Goal: Information Seeking & Learning: Learn about a topic

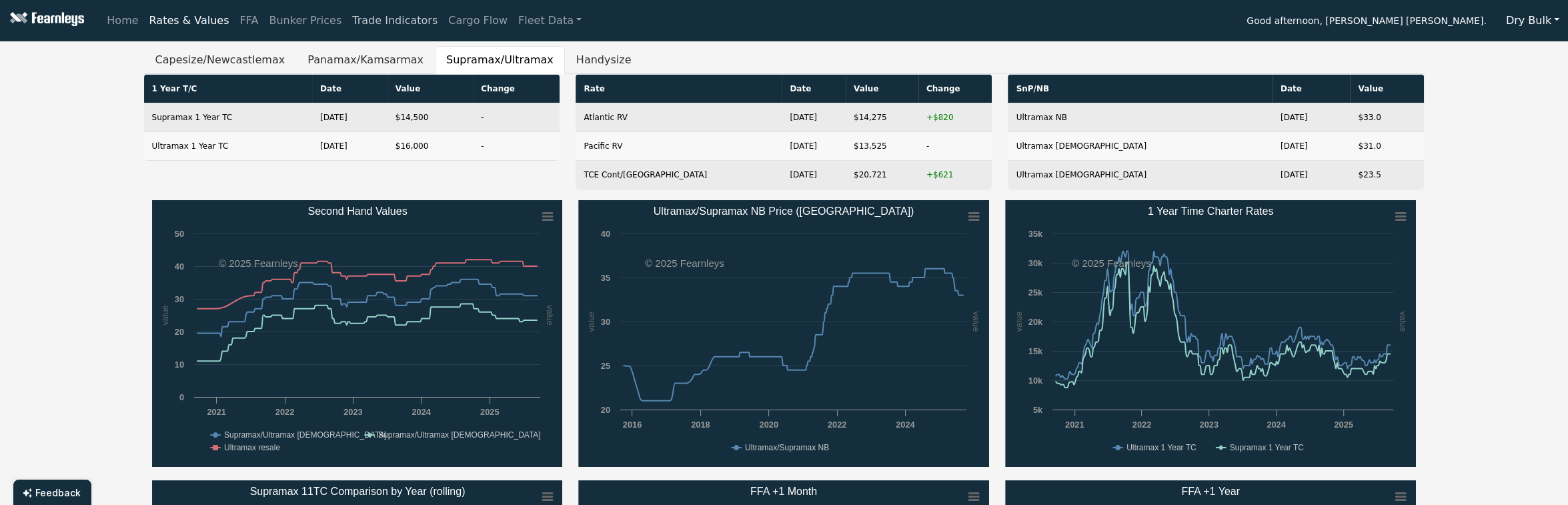
click at [362, 26] on link "Trade Indicators" at bounding box center [394, 21] width 96 height 27
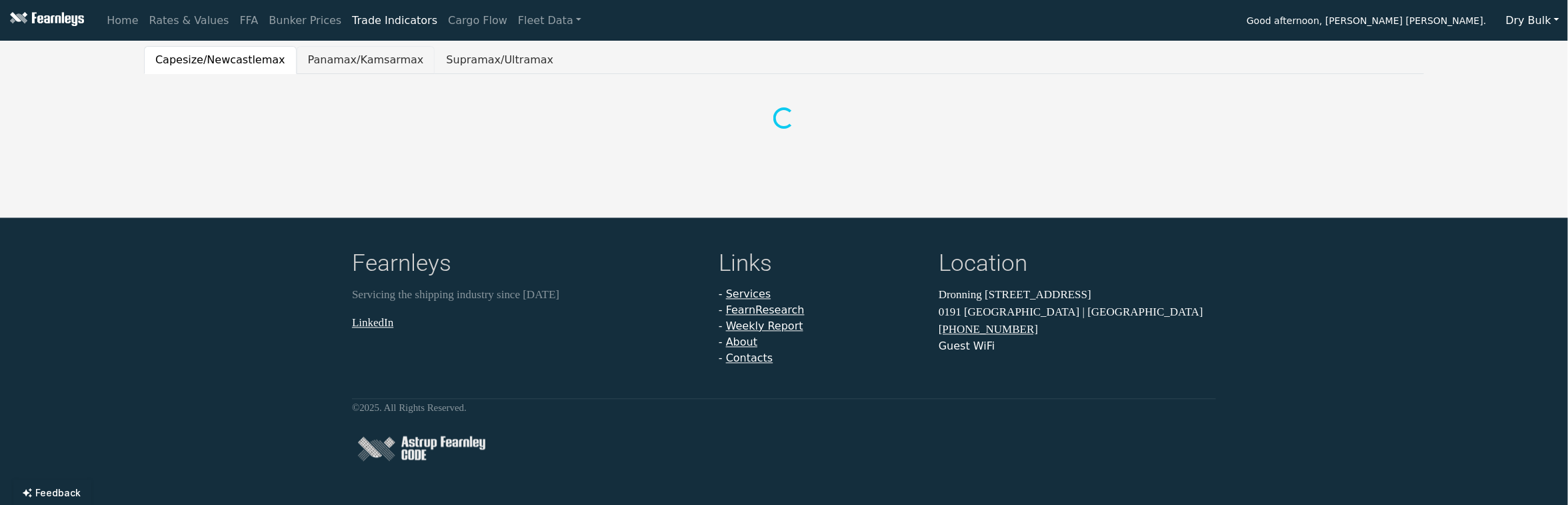
click at [349, 60] on button "Panamax/Kamsarmax" at bounding box center [366, 60] width 139 height 28
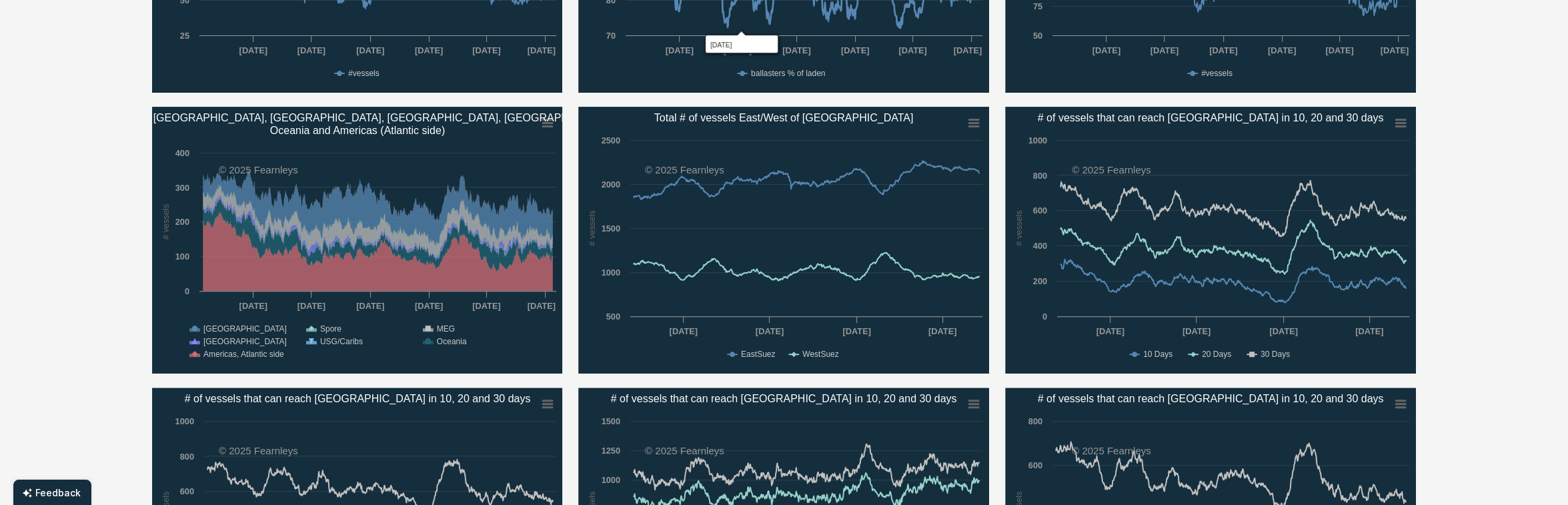
scroll to position [533, 0]
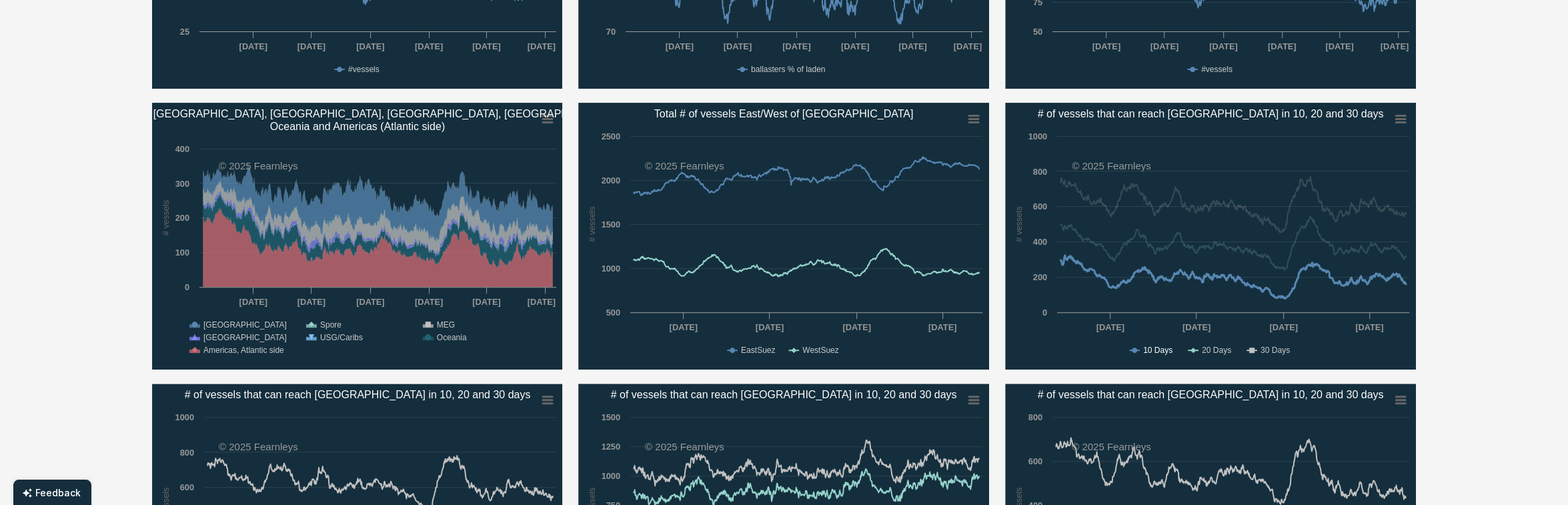
click at [1153, 350] on text "10 Days" at bounding box center [1157, 350] width 29 height 9
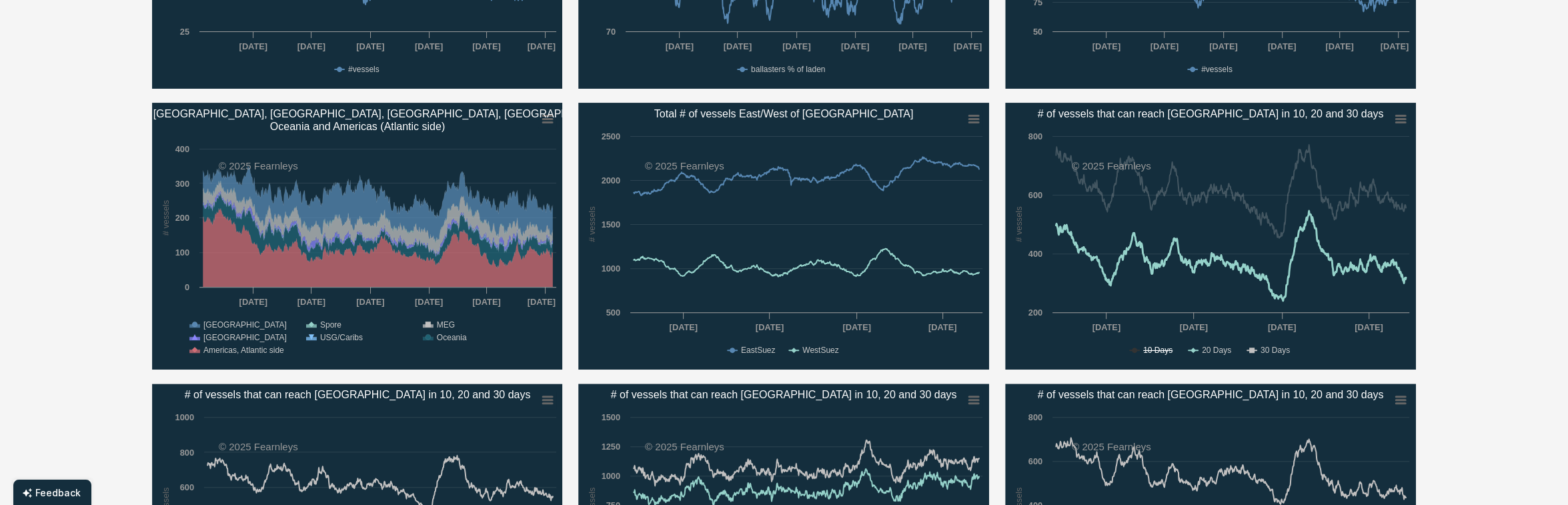
click at [1158, 345] on text "10 Days" at bounding box center [1157, 350] width 29 height 9
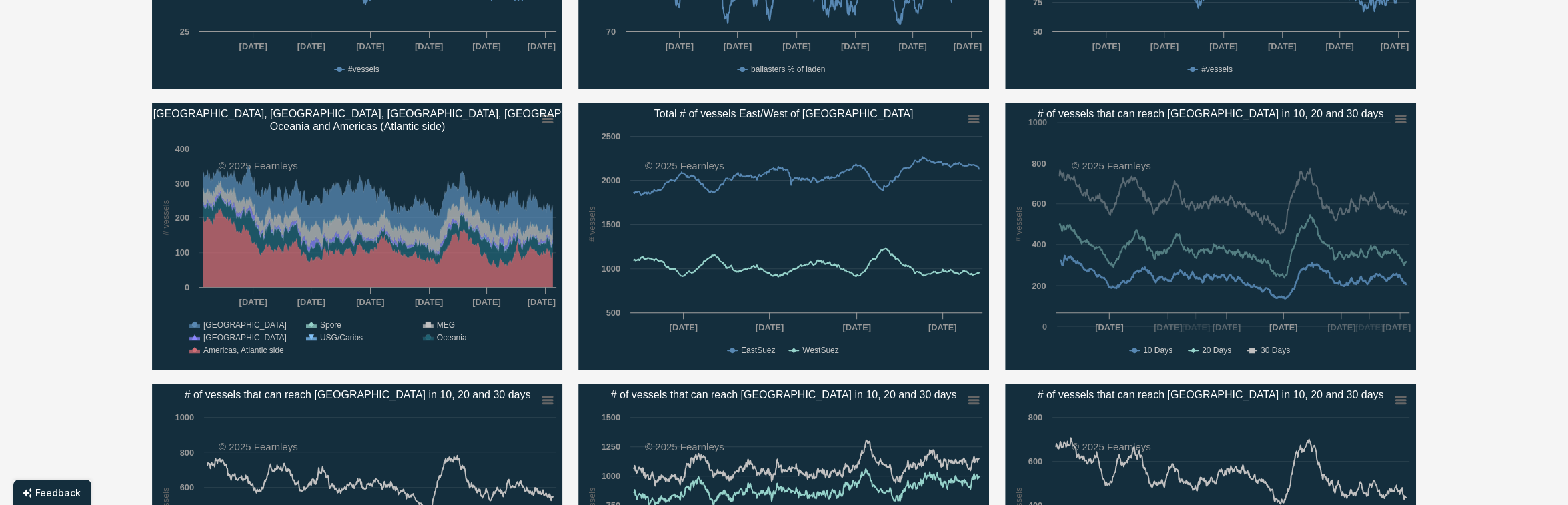
click at [1231, 348] on text "20 Days" at bounding box center [1216, 350] width 29 height 9
click at [1272, 352] on text "30 Days" at bounding box center [1274, 350] width 29 height 9
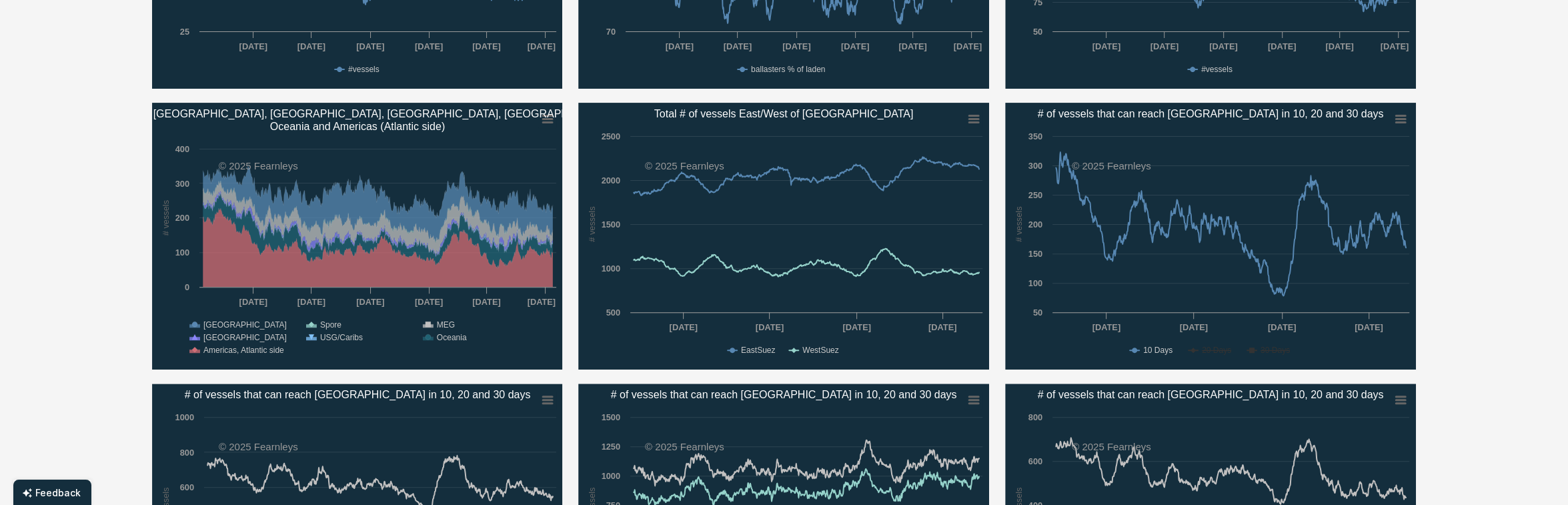
click at [1252, 346] on rect "# of vessels that can reach Santos in 10, 20 and 30 days" at bounding box center [1210, 236] width 411 height 267
click at [1261, 348] on text "30 Days" at bounding box center [1274, 350] width 29 height 9
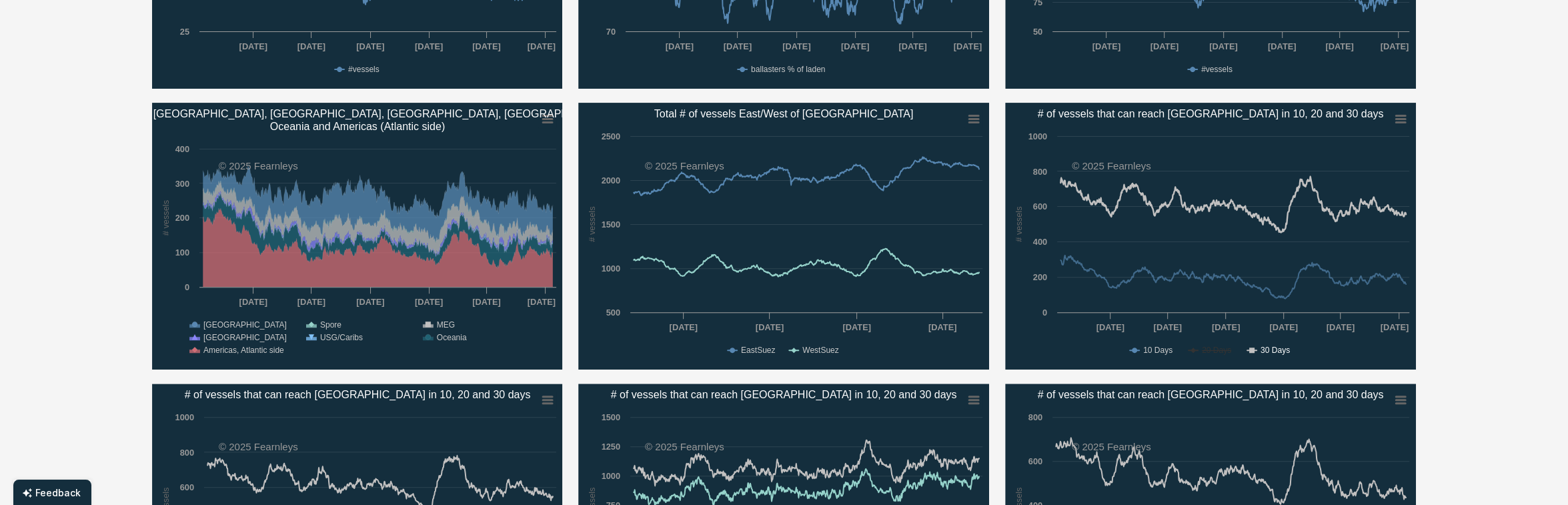
click at [1262, 348] on text "30 Days" at bounding box center [1274, 350] width 29 height 9
click at [1225, 352] on text "20 Days" at bounding box center [1216, 350] width 29 height 9
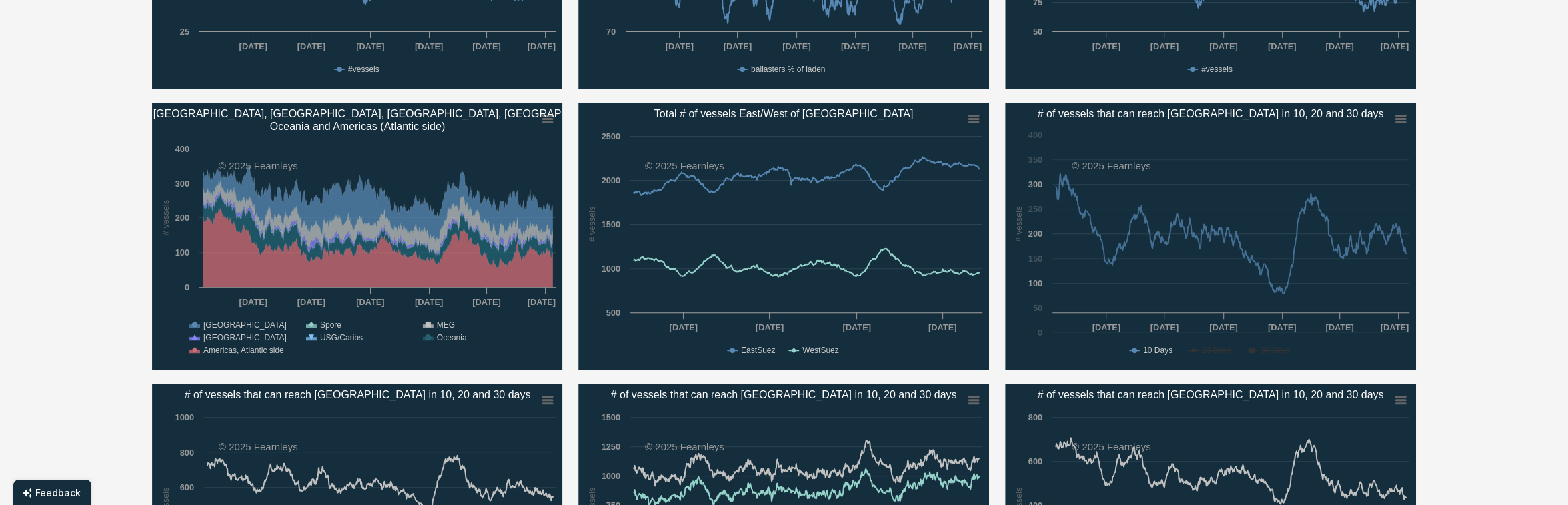
click at [1259, 352] on rect "# of vessels that can reach Santos in 10, 20 and 30 days" at bounding box center [1210, 236] width 411 height 267
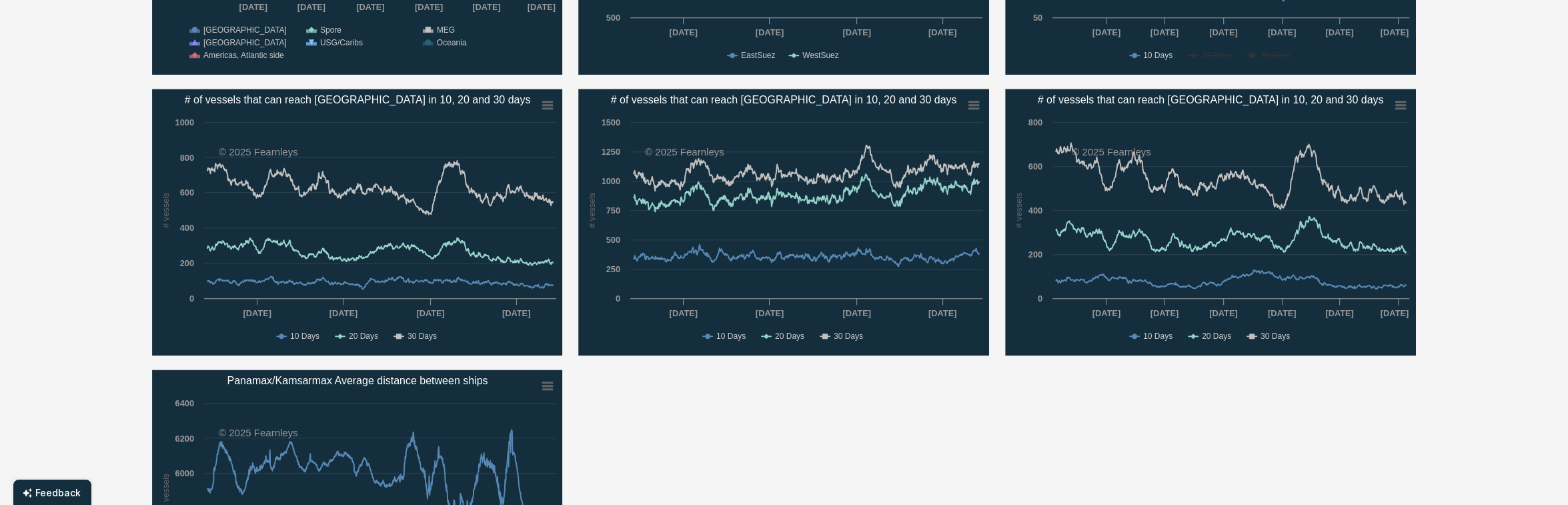
scroll to position [800, 0]
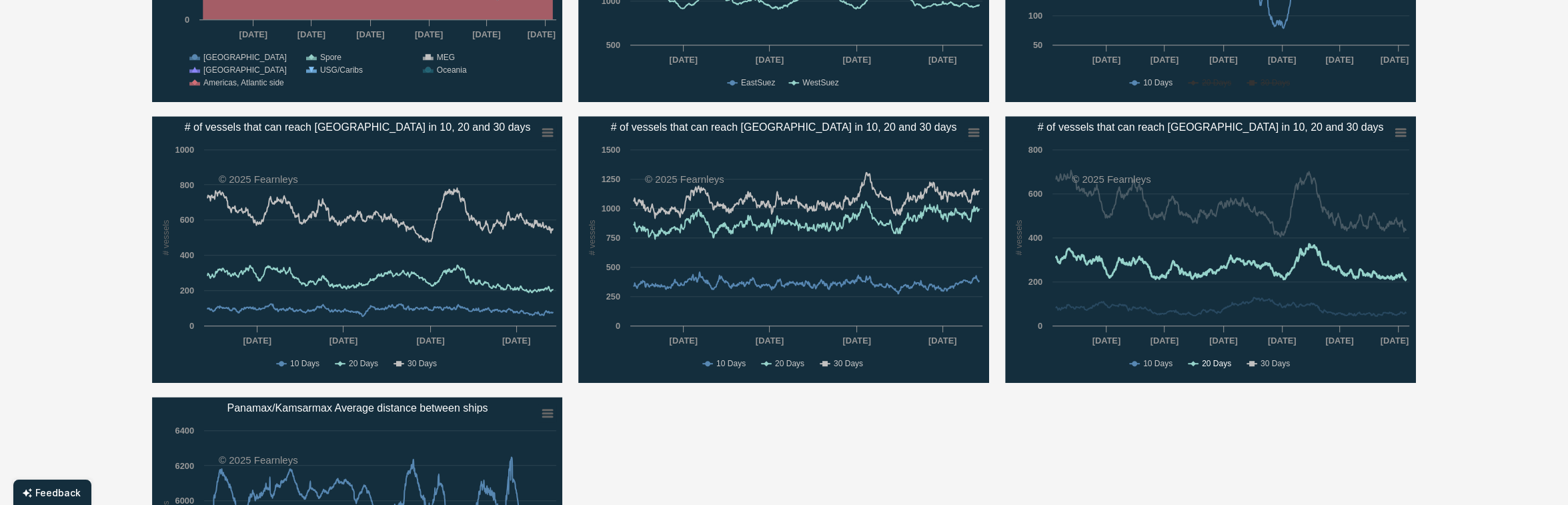
click at [1217, 362] on text "20 Days" at bounding box center [1216, 363] width 29 height 9
click at [1270, 362] on text "30 Days" at bounding box center [1274, 363] width 29 height 9
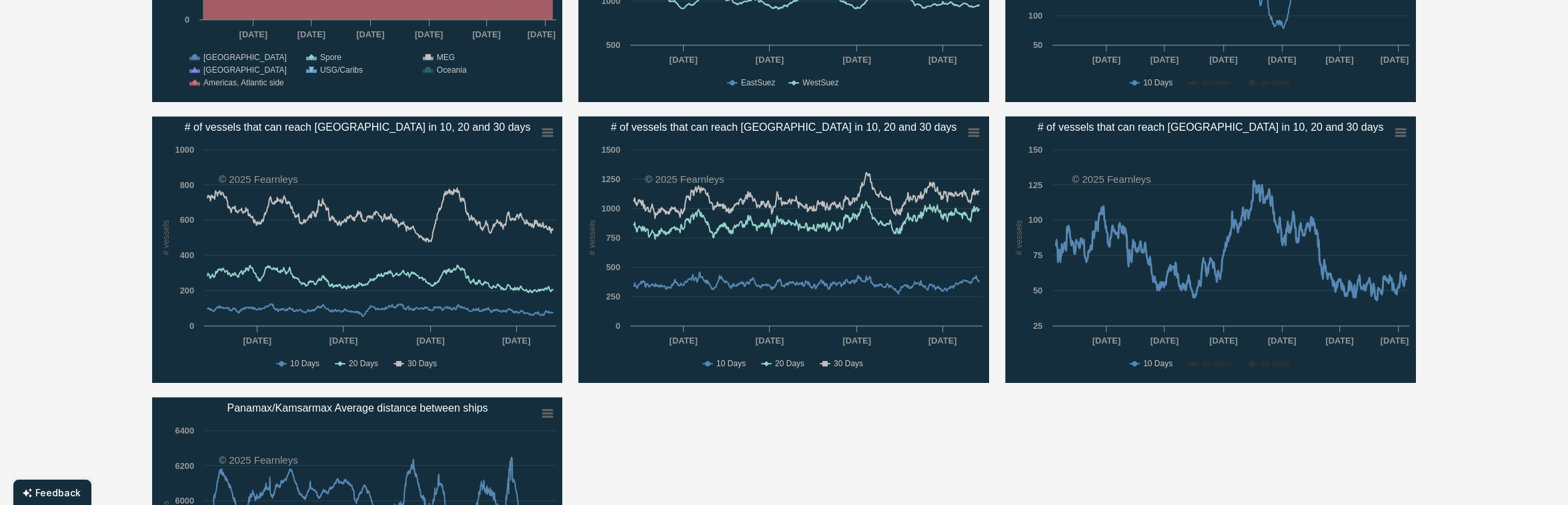
click at [1213, 363] on text "20 Days" at bounding box center [1216, 363] width 29 height 9
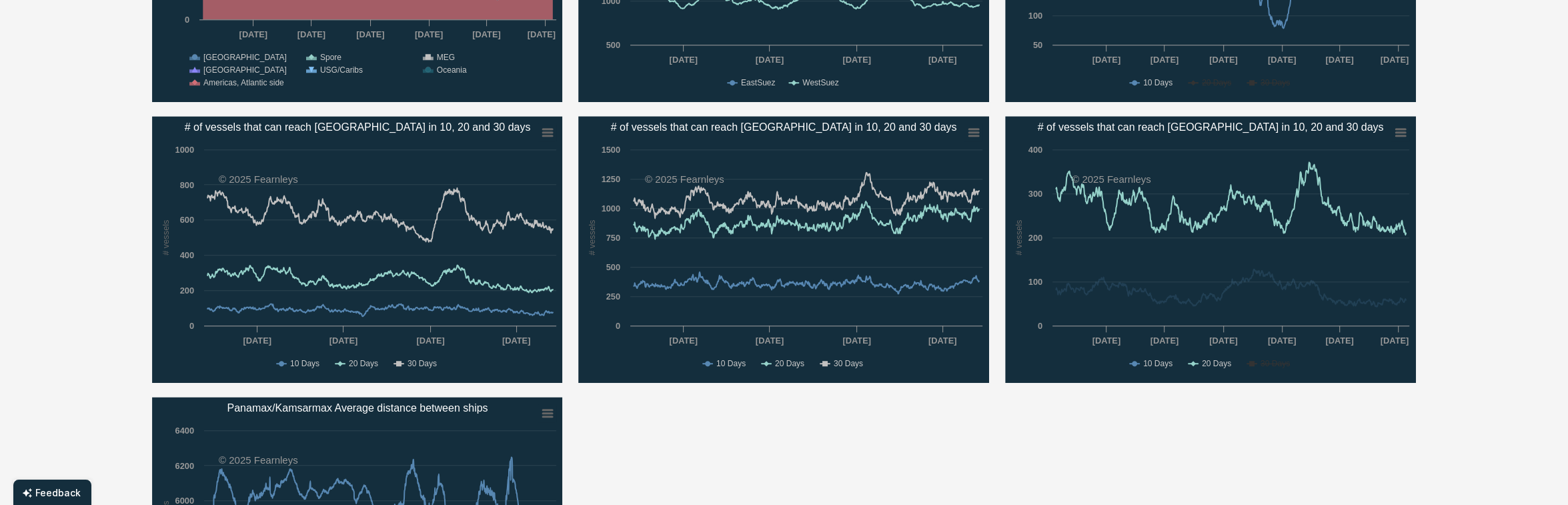
click at [1213, 363] on text "20 Days" at bounding box center [1216, 363] width 29 height 9
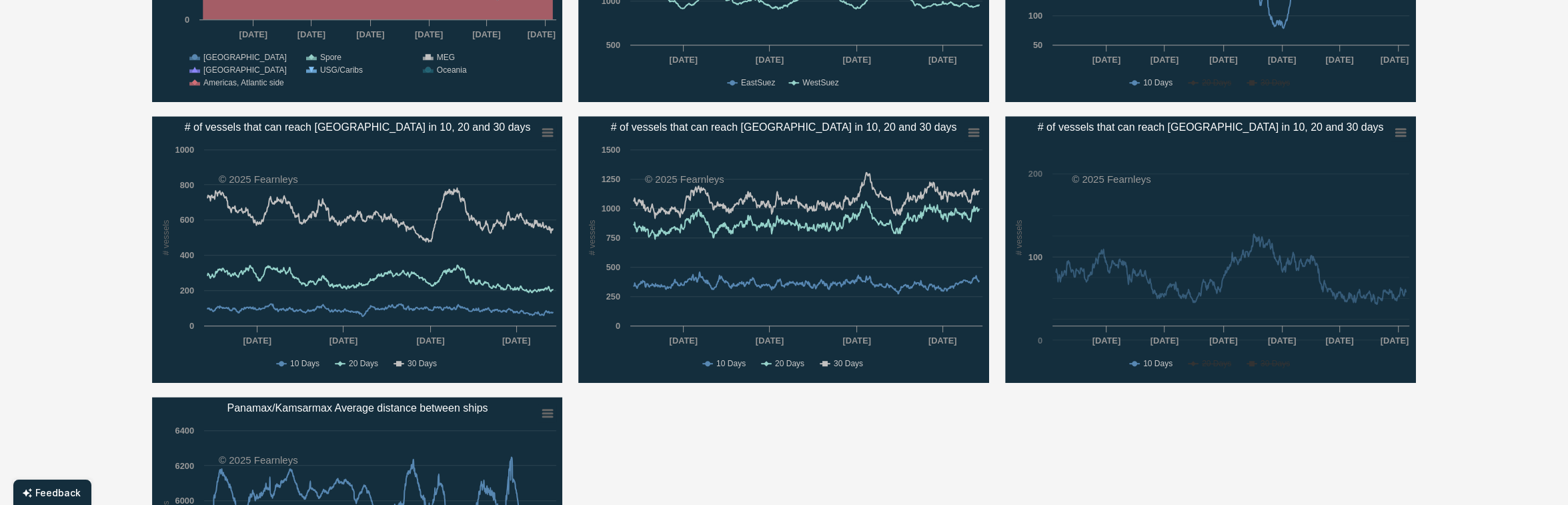
click at [1258, 362] on rect "# of vessels that can reach Baltimore in 10, 20 and 30 days" at bounding box center [1210, 250] width 411 height 267
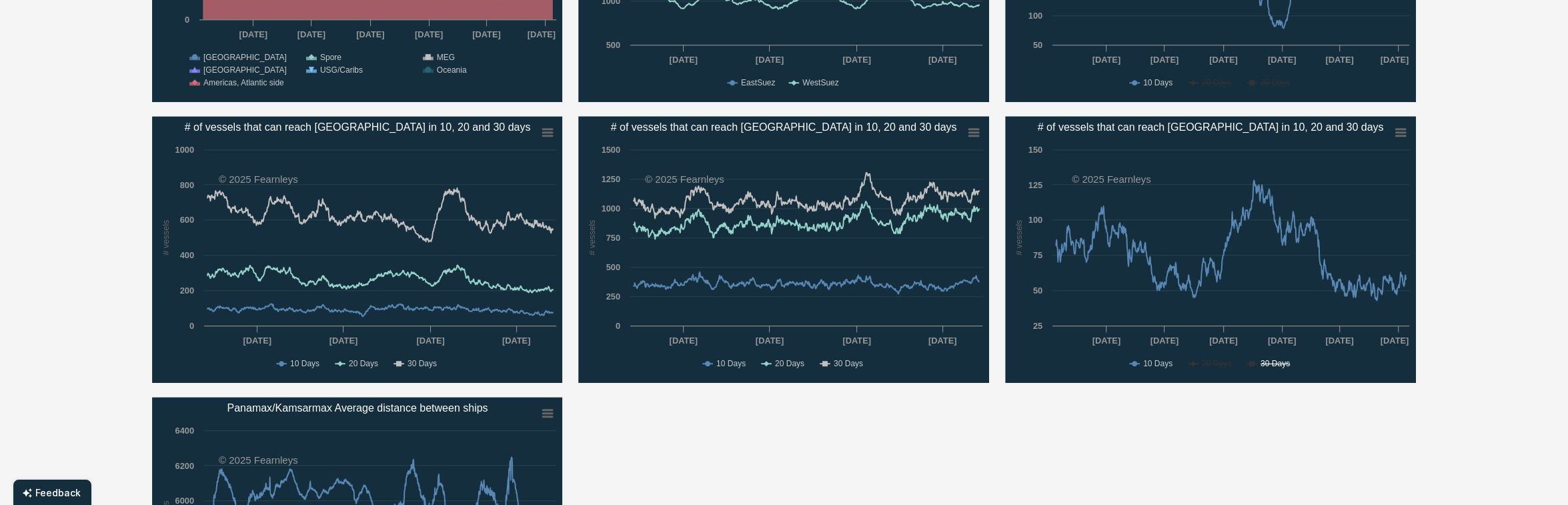
click at [1274, 367] on text "30 Days" at bounding box center [1274, 363] width 29 height 9
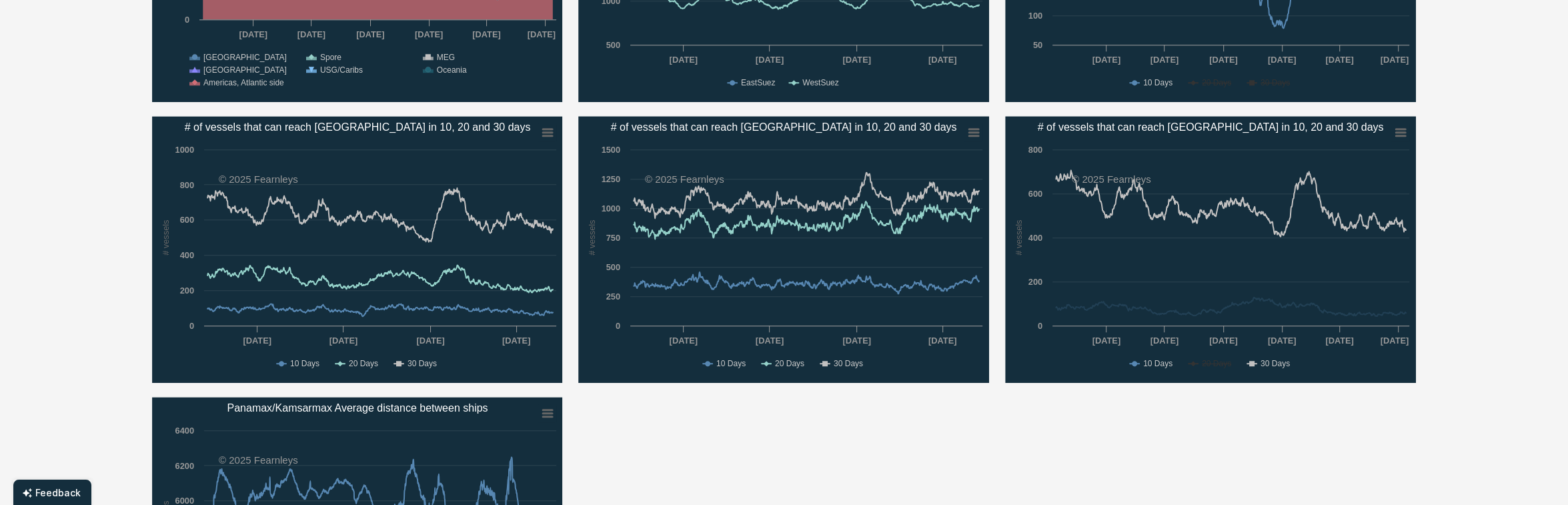
click at [1273, 366] on text "30 Days" at bounding box center [1274, 363] width 29 height 9
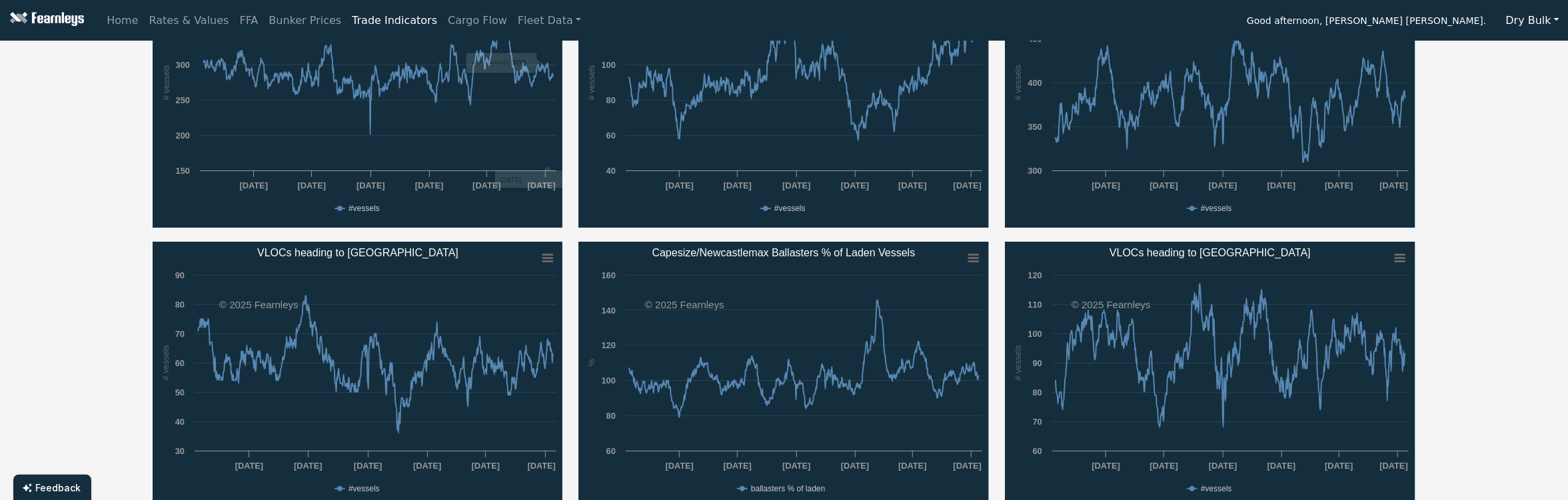
scroll to position [177, 0]
